Goal: Task Accomplishment & Management: Complete application form

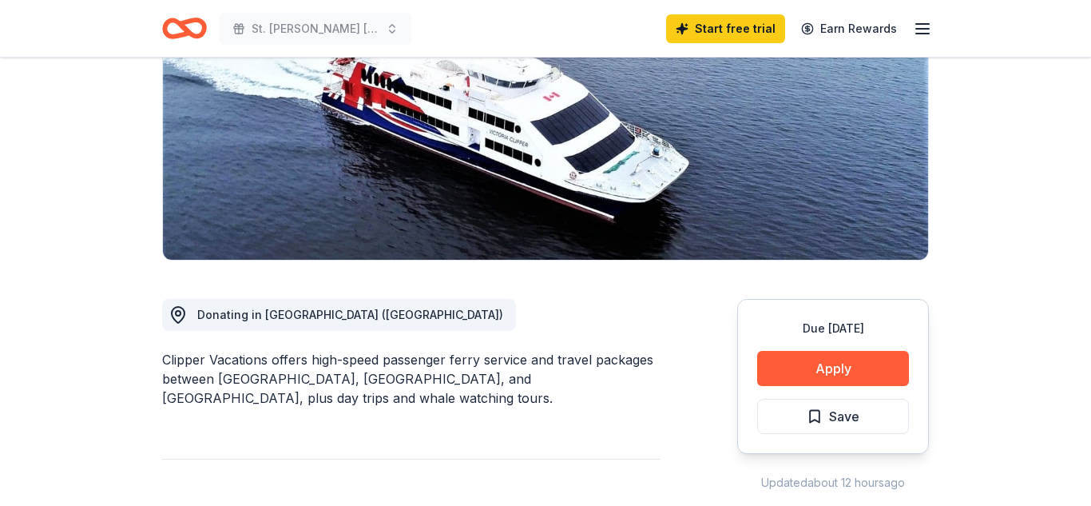
scroll to position [226, 0]
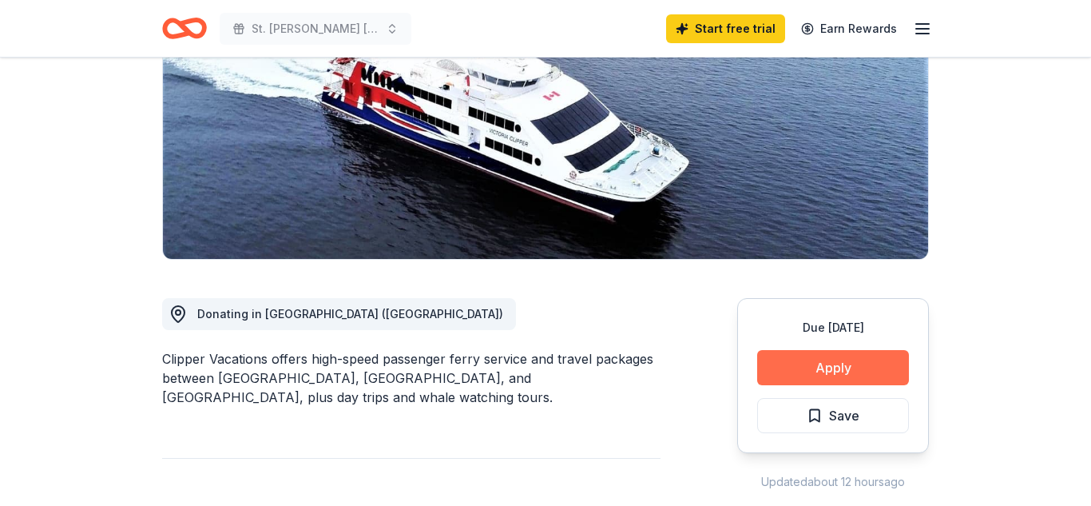
click at [821, 374] on button "Apply" at bounding box center [833, 367] width 152 height 35
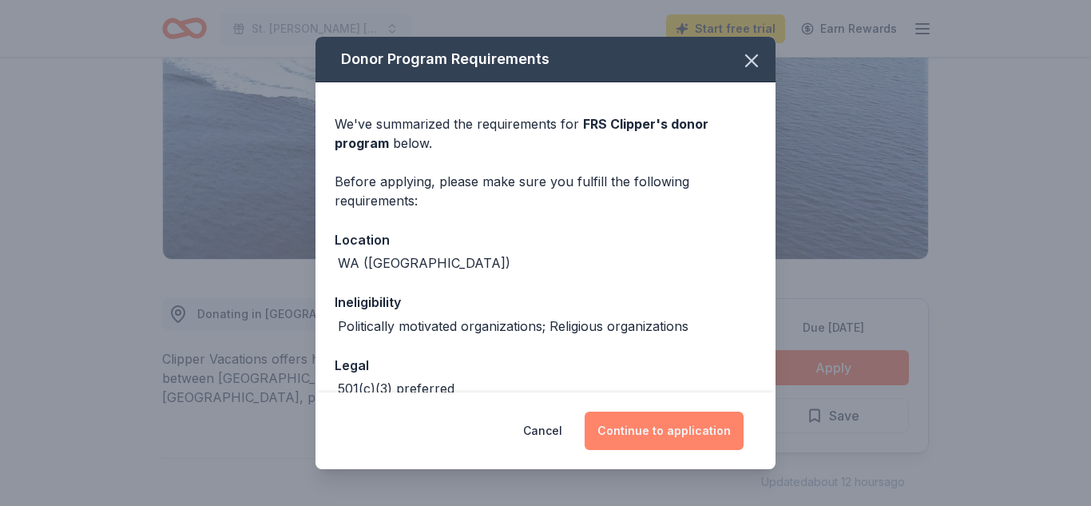
click at [631, 422] on button "Continue to application" at bounding box center [664, 430] width 159 height 38
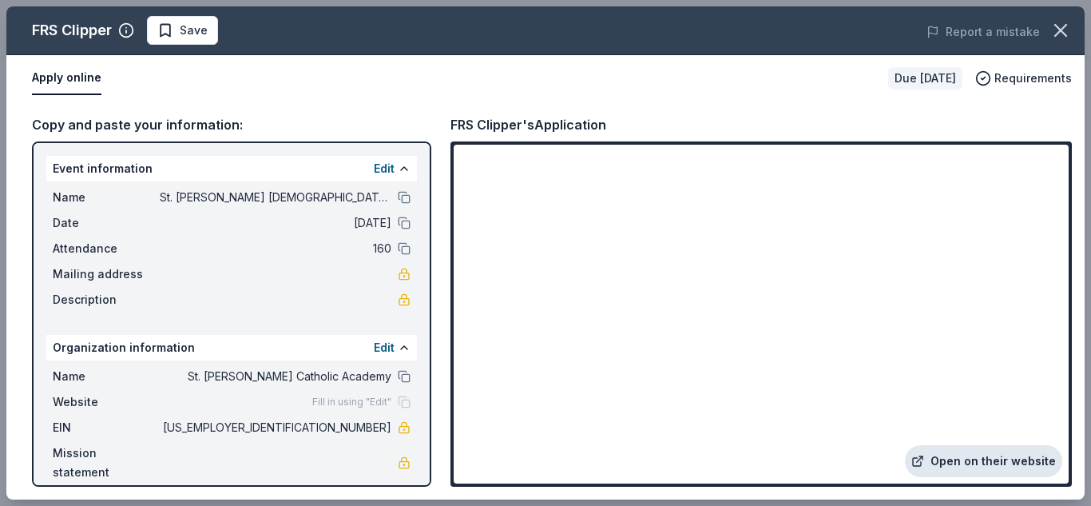
click at [954, 459] on link "Open on their website" at bounding box center [983, 461] width 157 height 32
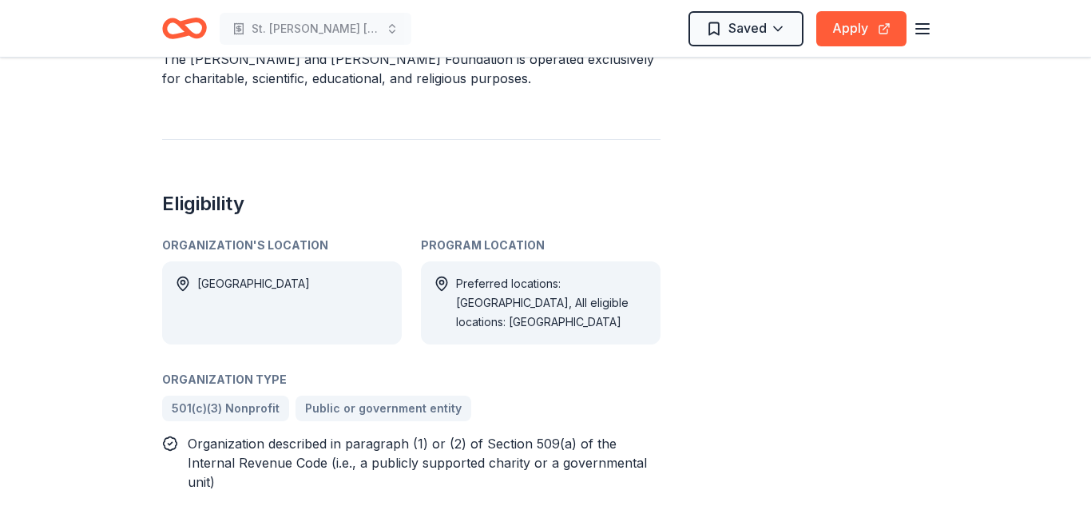
scroll to position [557, 0]
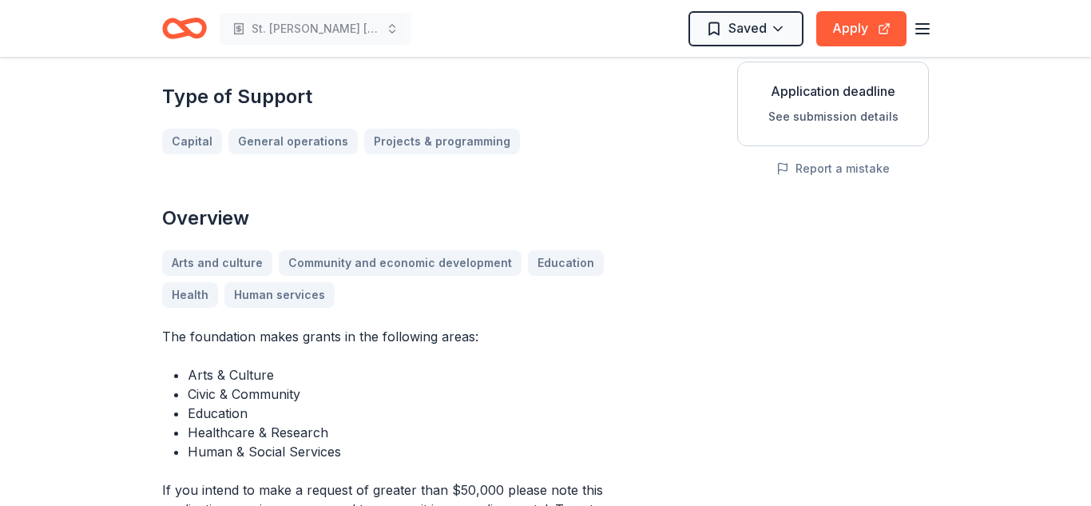
scroll to position [282, 0]
